Goal: Information Seeking & Learning: Learn about a topic

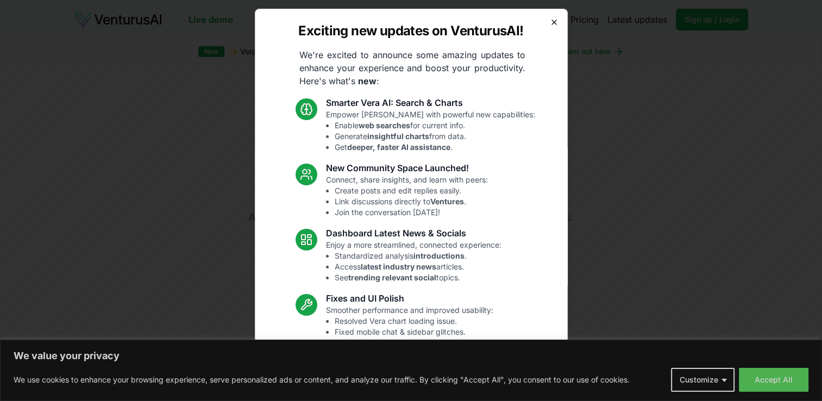
click at [550, 21] on icon "button" at bounding box center [554, 22] width 9 height 9
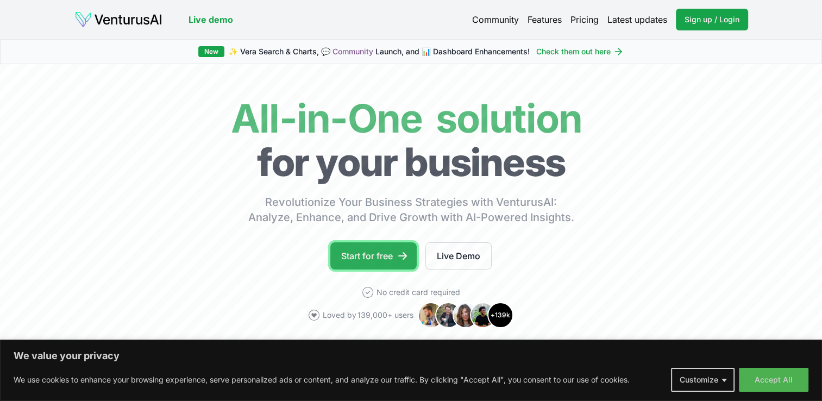
click at [377, 258] on link "Start for free" at bounding box center [373, 255] width 86 height 27
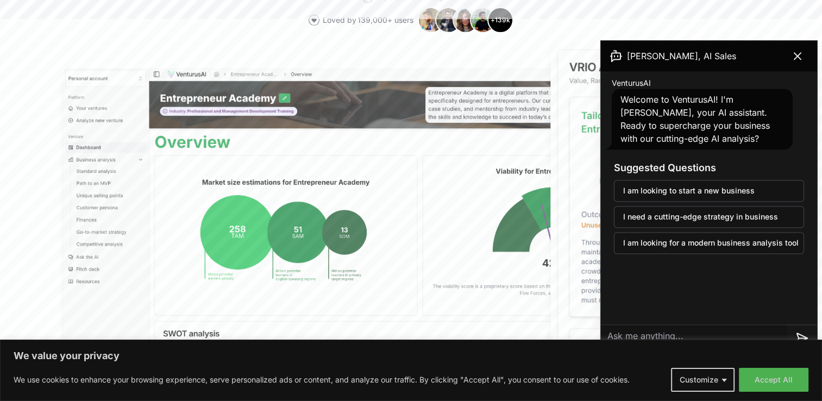
scroll to position [380, 0]
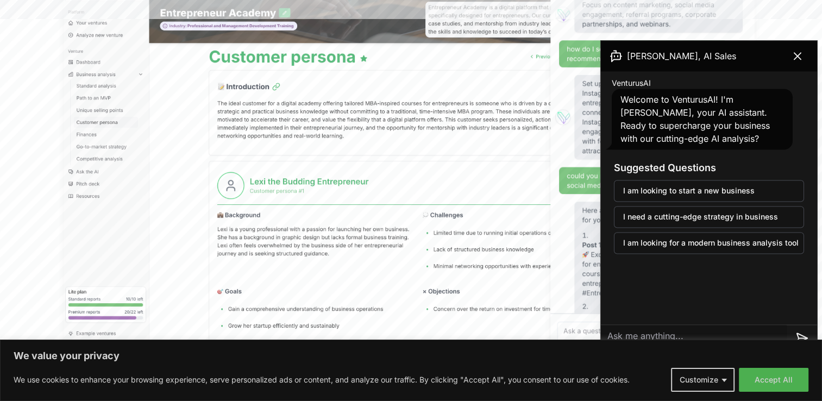
click at [652, 335] on textarea at bounding box center [694, 338] width 186 height 26
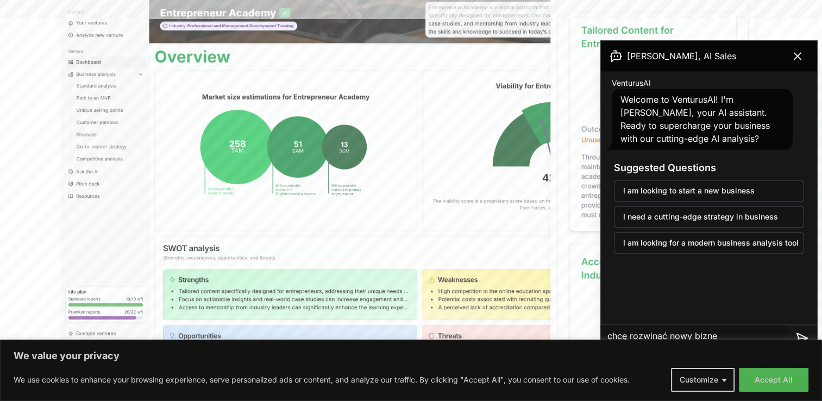
type textarea "chcę rozwinąć nowy biznes"
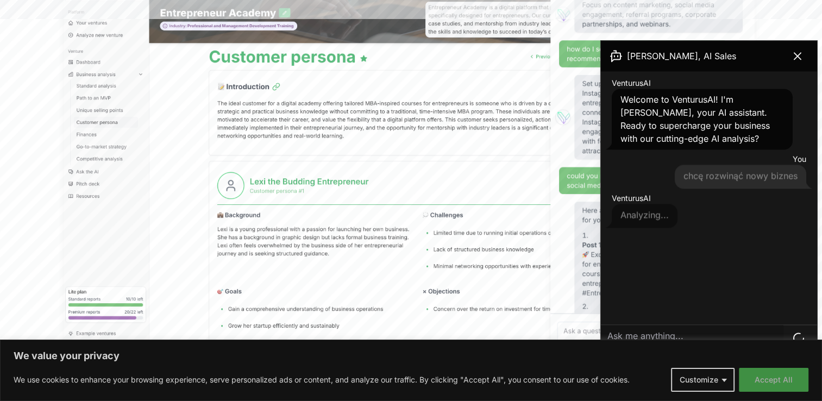
click at [766, 376] on button "Accept All" at bounding box center [774, 380] width 70 height 24
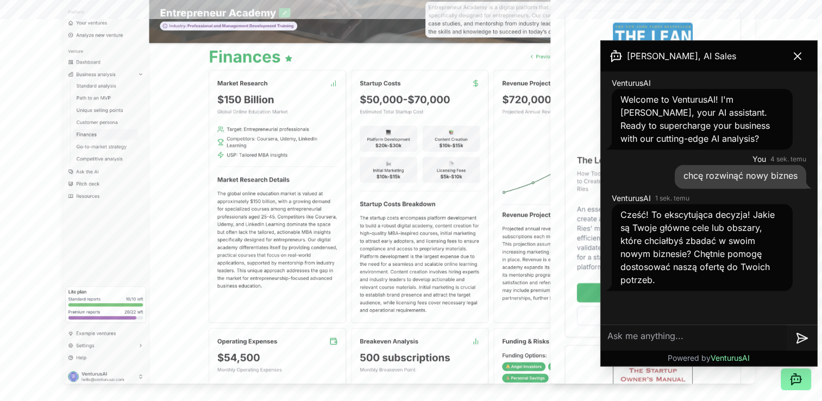
click at [672, 340] on textarea at bounding box center [694, 338] width 186 height 26
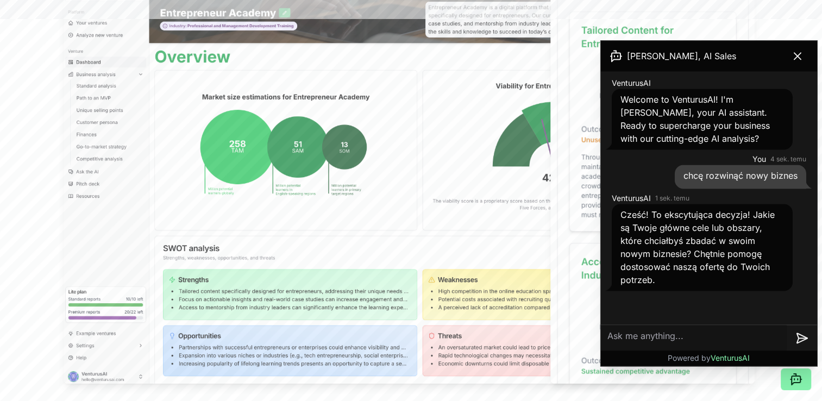
click at [691, 336] on textarea at bounding box center [694, 338] width 186 height 26
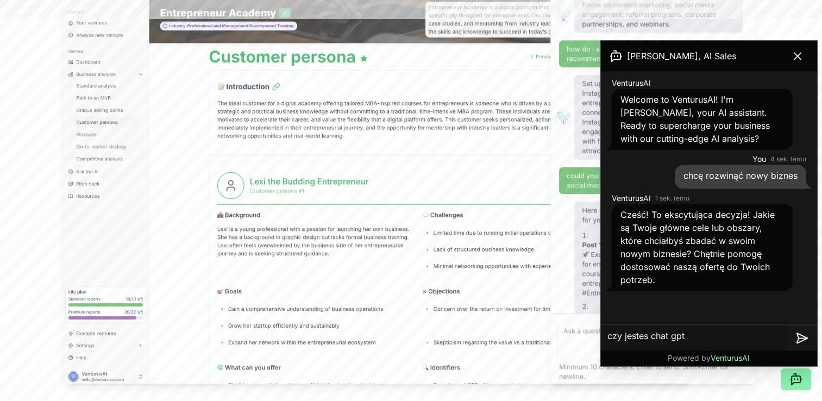
type textarea "czy jestes chat gpt ?"
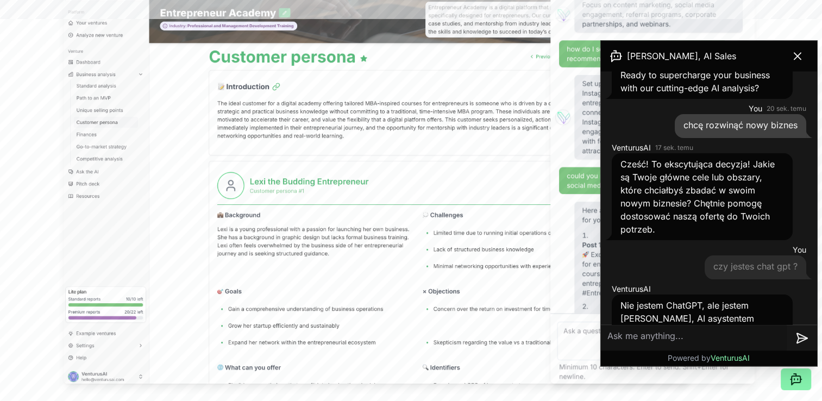
scroll to position [140, 0]
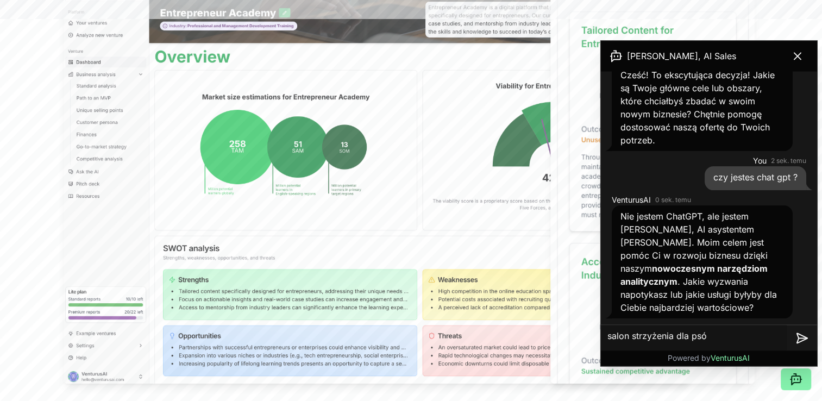
type textarea "salon strzyżenia dla psów"
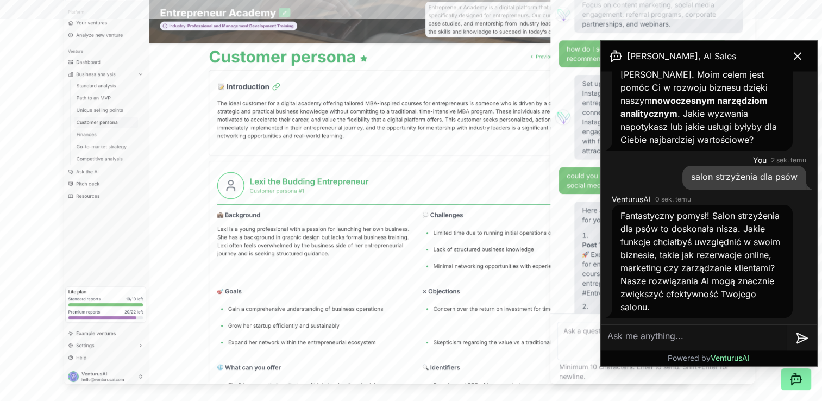
scroll to position [320, 0]
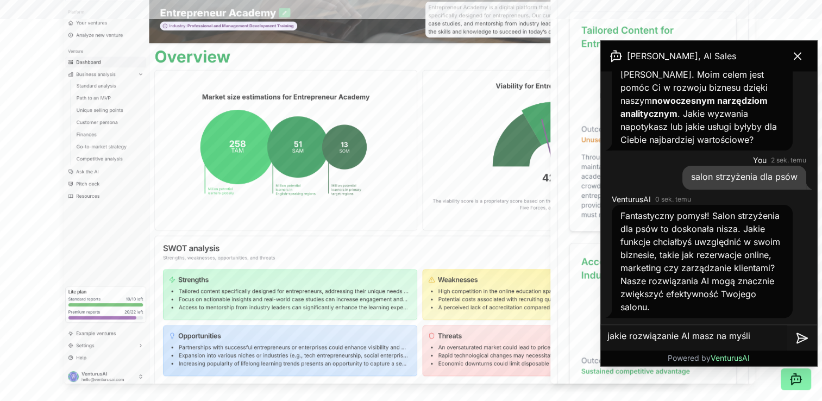
type textarea "jakie rozwiązanie AI masz na myśli?"
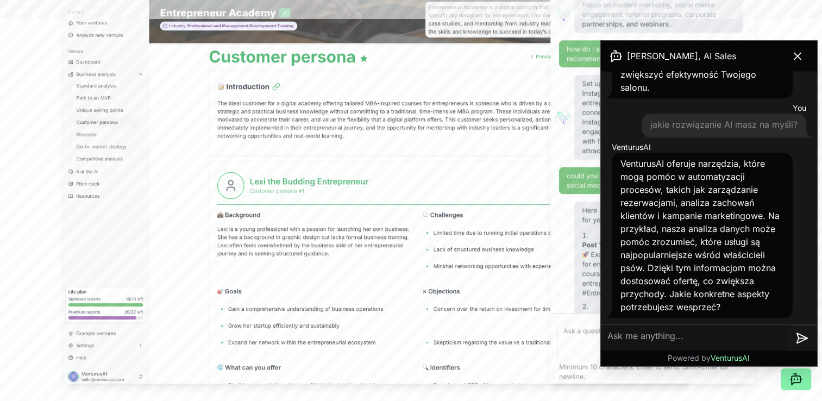
scroll to position [552, 0]
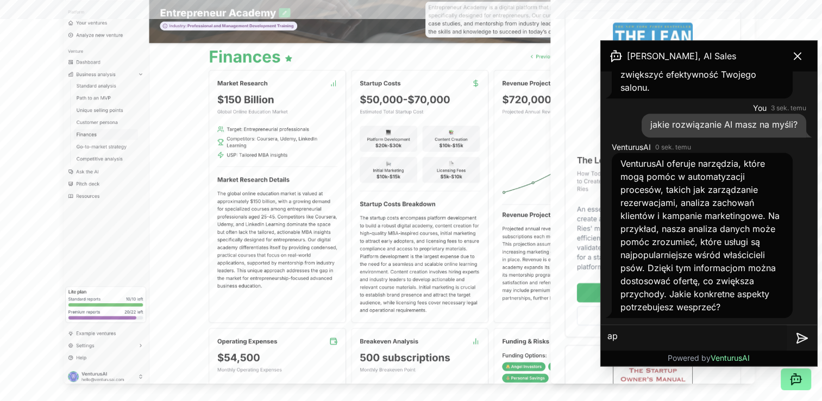
type textarea "a"
type textarea "iny pomysł"
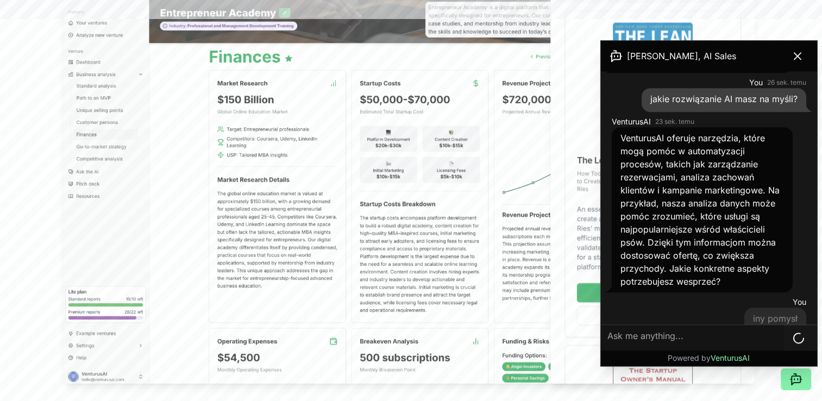
scroll to position [631, 0]
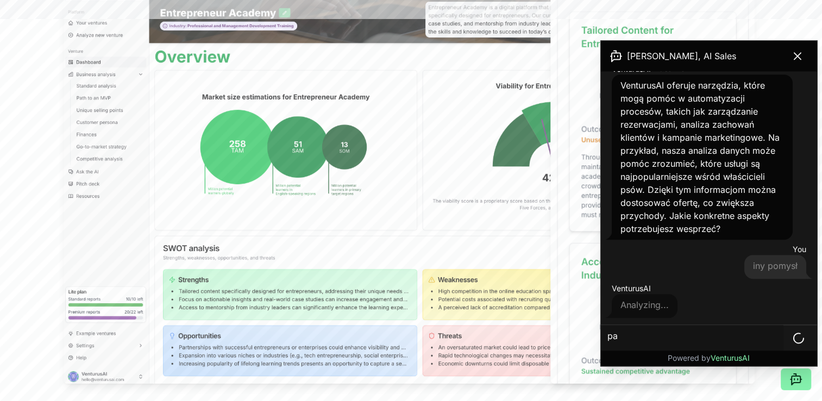
type textarea "p"
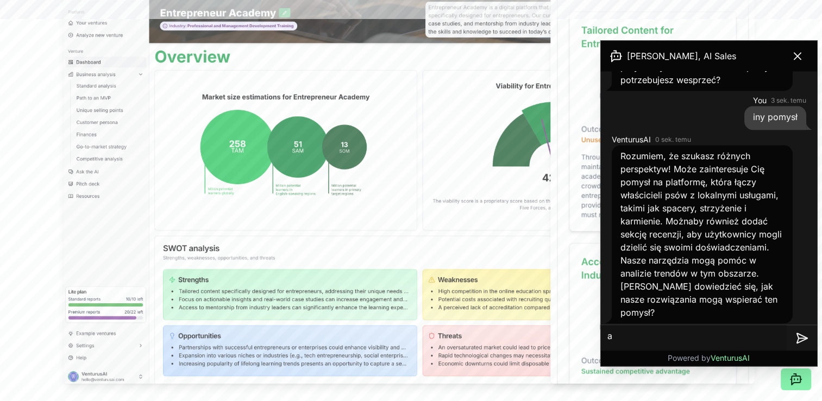
scroll to position [785, 0]
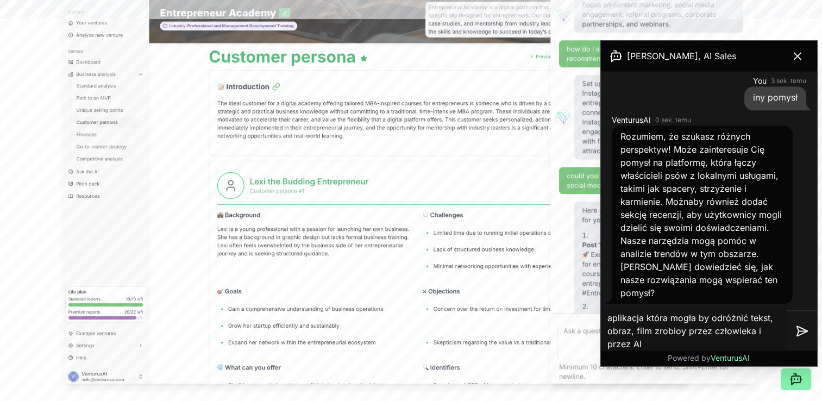
type textarea "aplikacja która mogła by odróżnić tekst, obraz, film zrobioy przez człowieka i …"
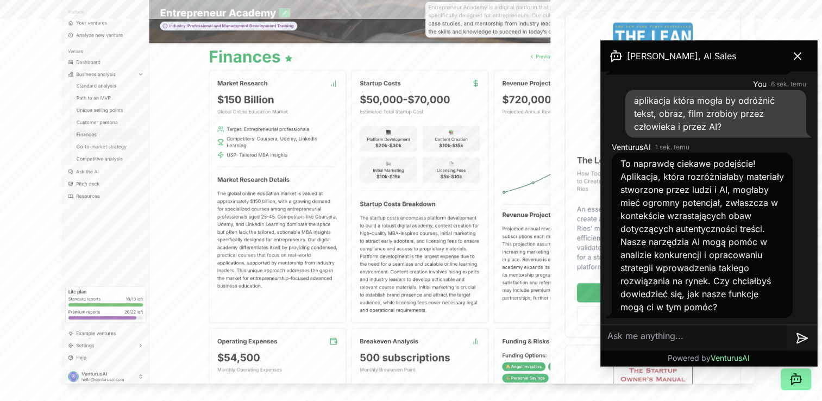
scroll to position [1041, 0]
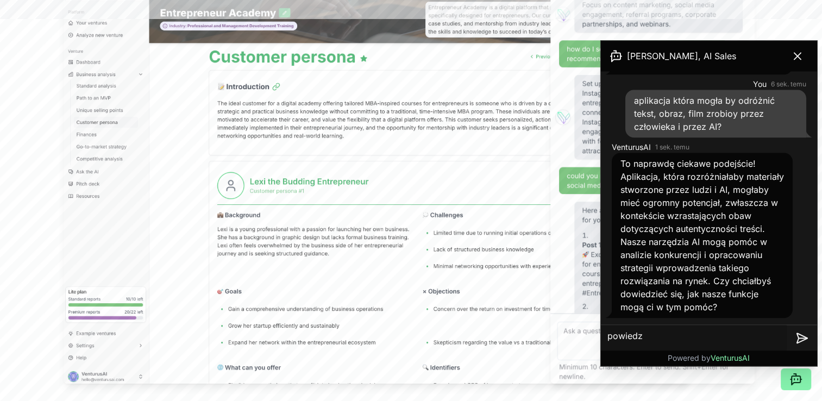
type textarea "powiedz"
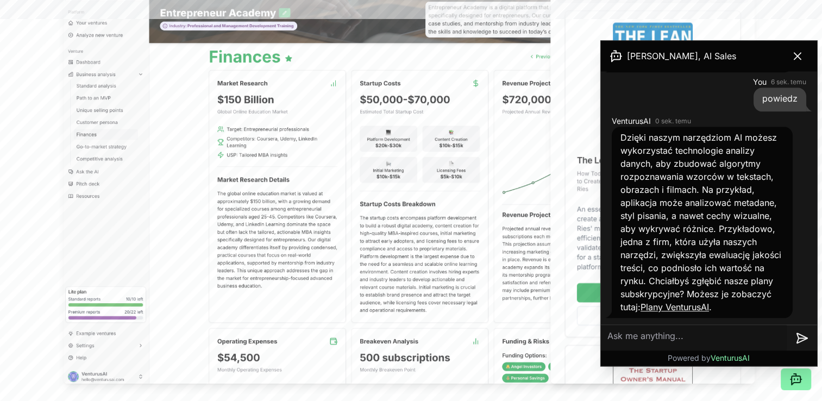
scroll to position [1287, 0]
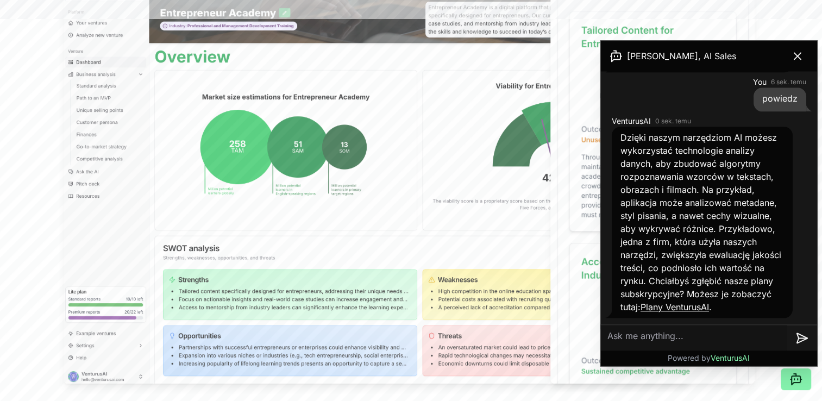
click at [709, 306] on link "Plany VenturusAI" at bounding box center [674, 306] width 68 height 11
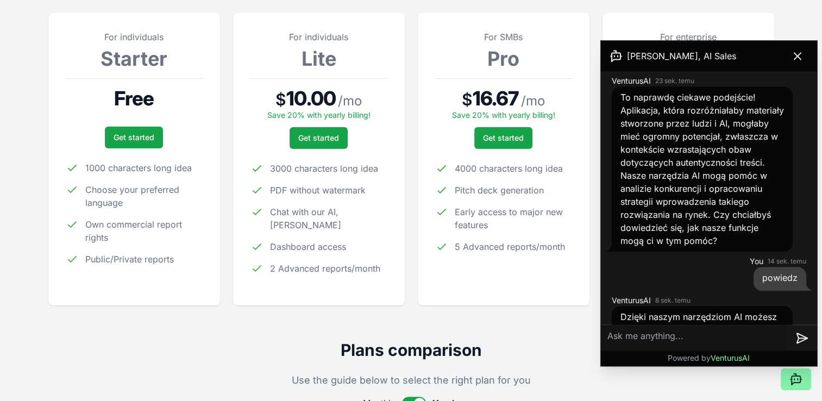
scroll to position [1287, 0]
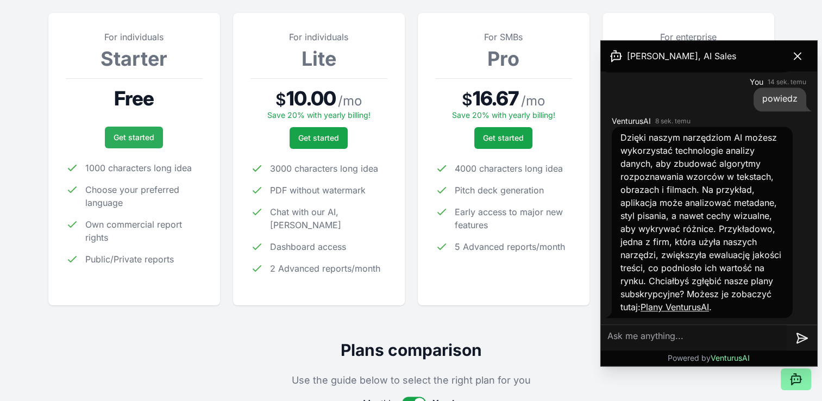
click at [130, 136] on link "Get started" at bounding box center [134, 138] width 58 height 22
